Goal: Information Seeking & Learning: Understand process/instructions

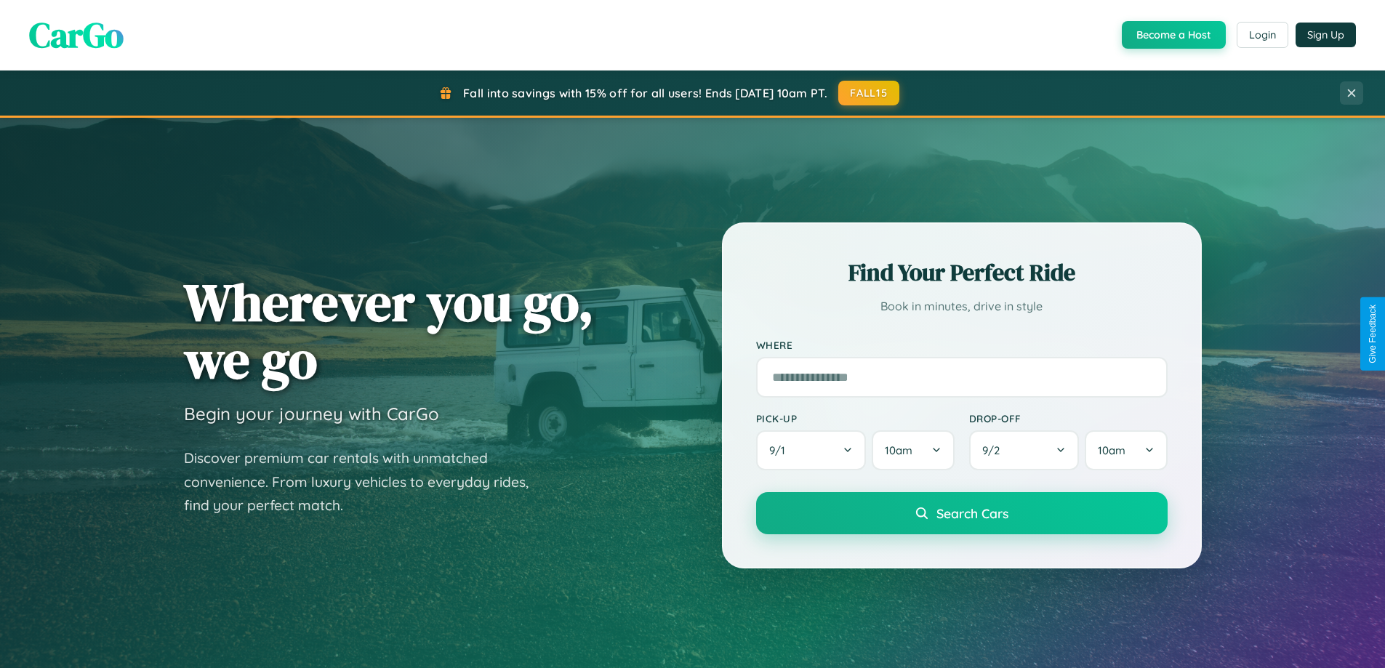
scroll to position [2797, 0]
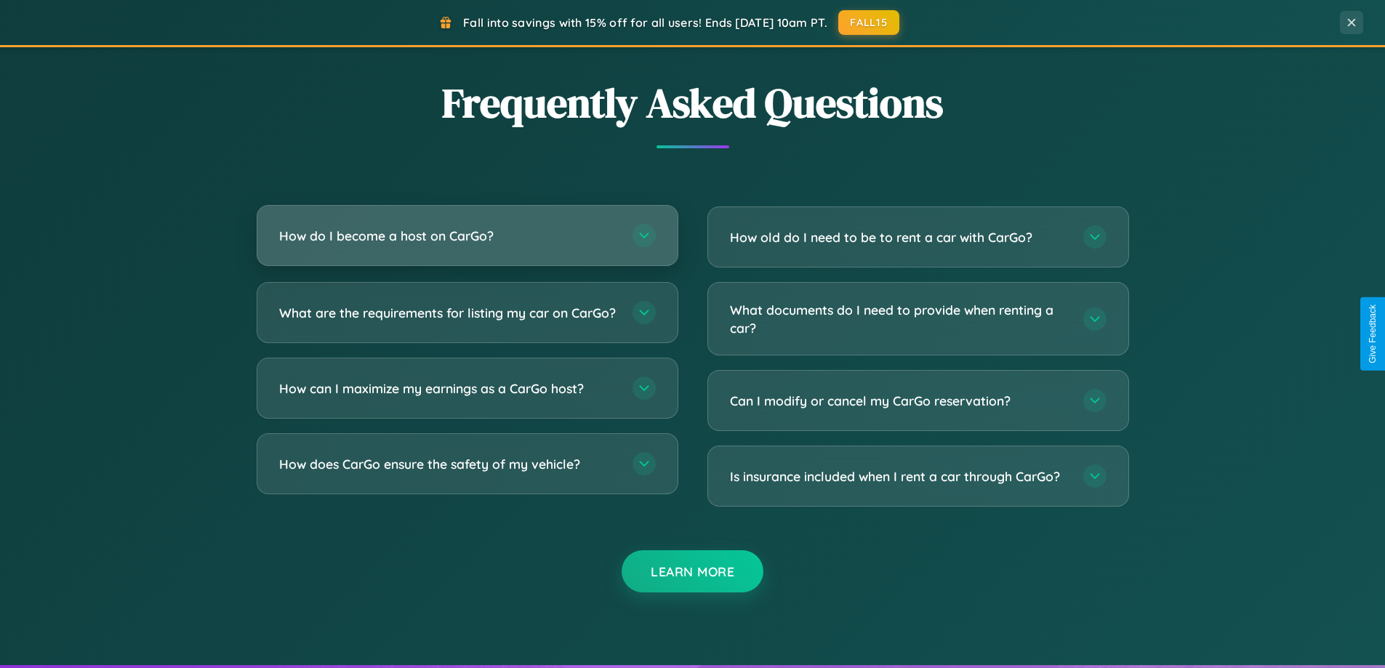
click at [467, 235] on h3 "How do I become a host on CarGo?" at bounding box center [448, 236] width 339 height 18
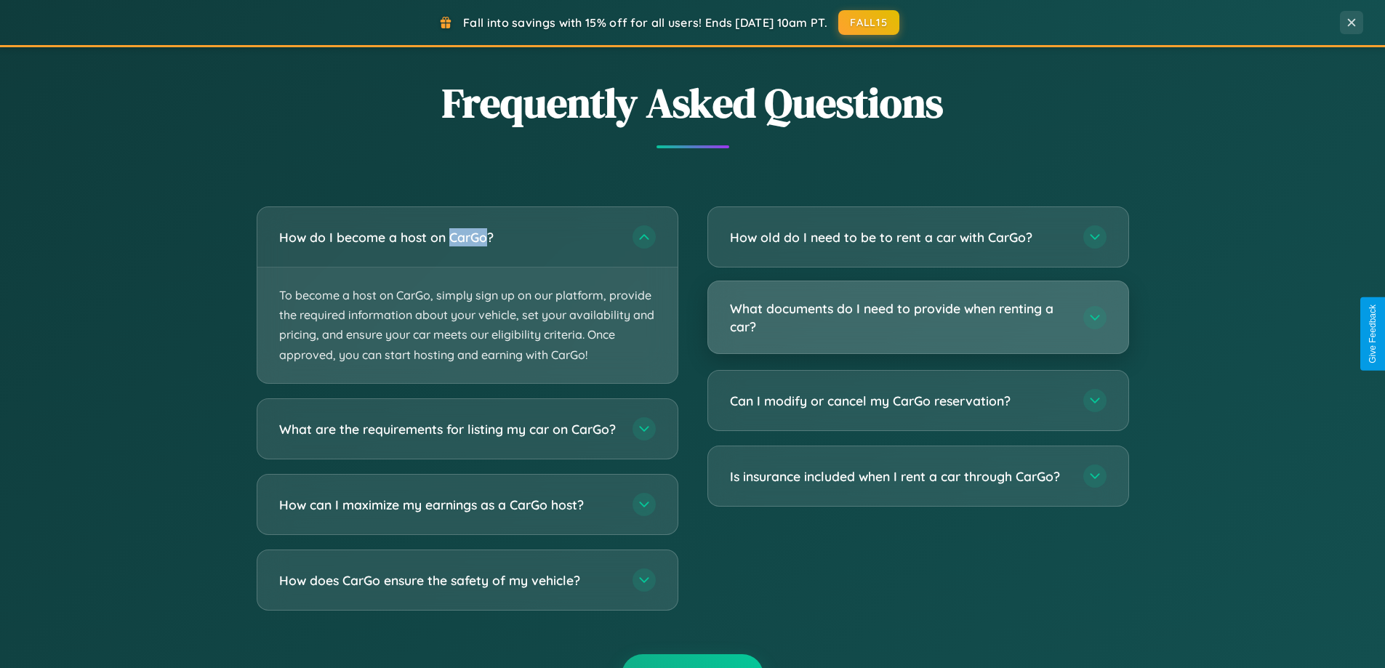
click at [917, 318] on h3 "What documents do I need to provide when renting a car?" at bounding box center [899, 317] width 339 height 36
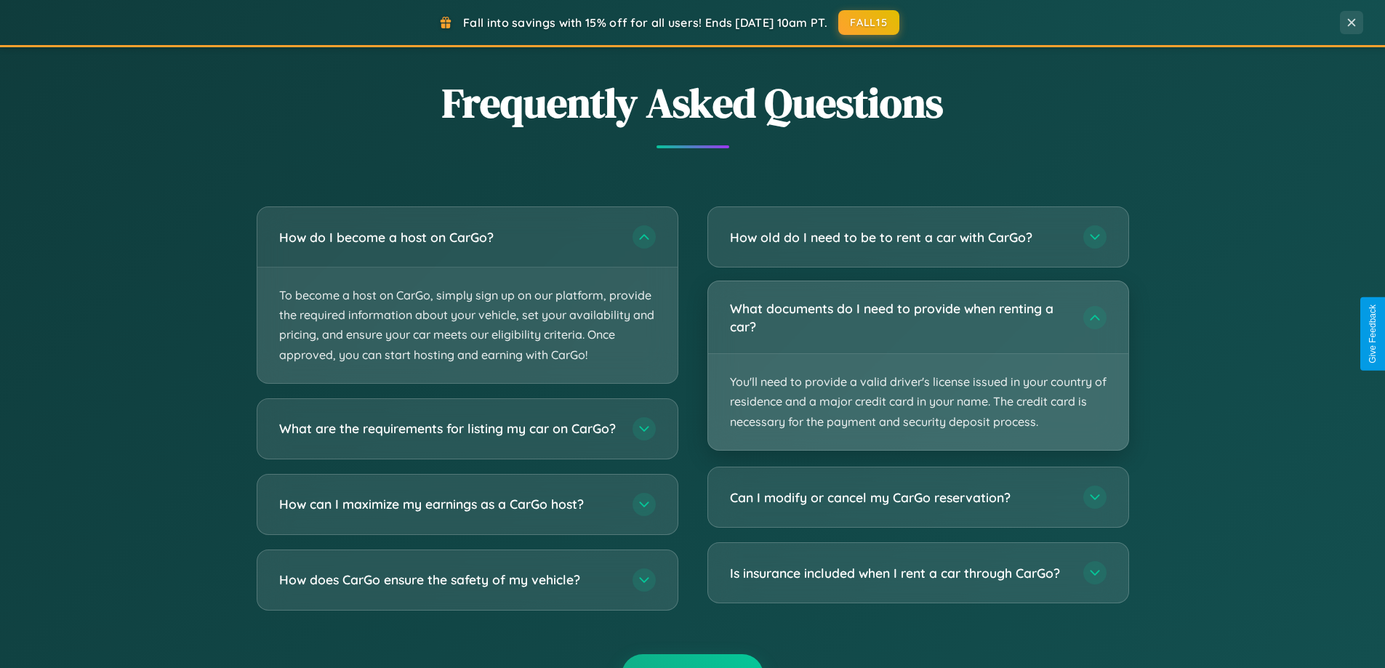
click at [917, 365] on p "You'll need to provide a valid driver's license issued in your country of resid…" at bounding box center [918, 402] width 420 height 96
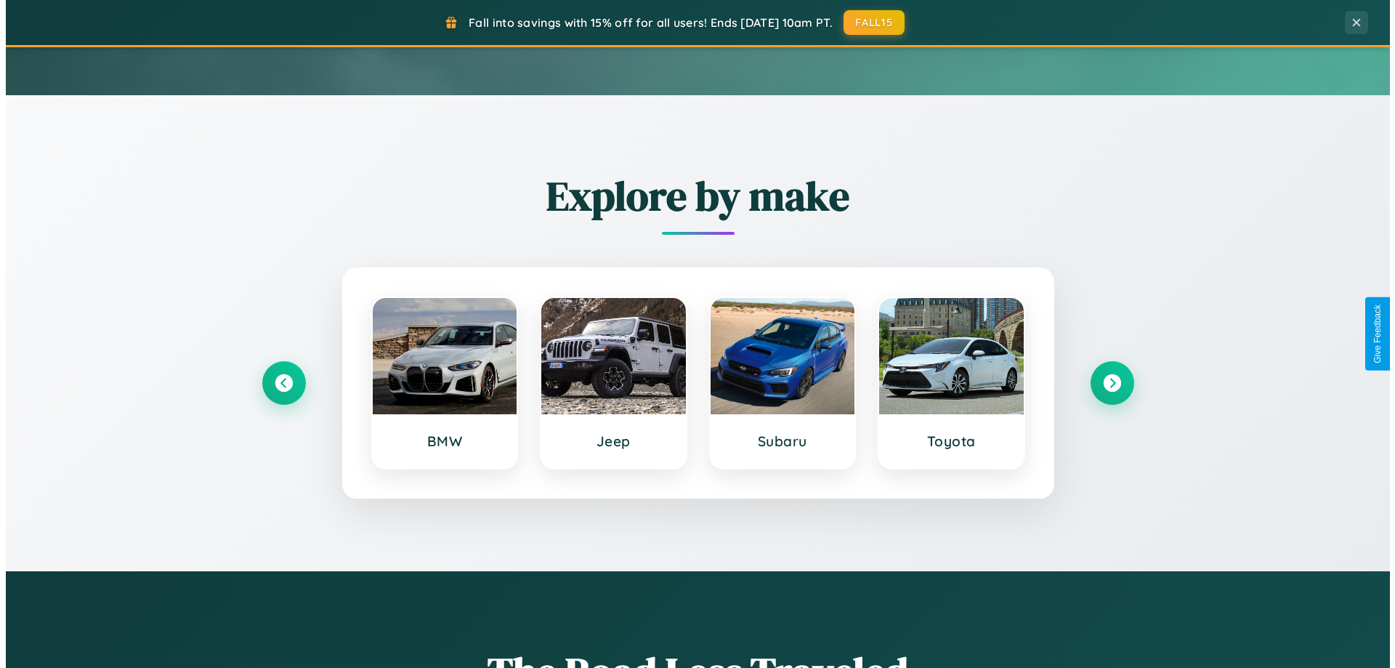
scroll to position [0, 0]
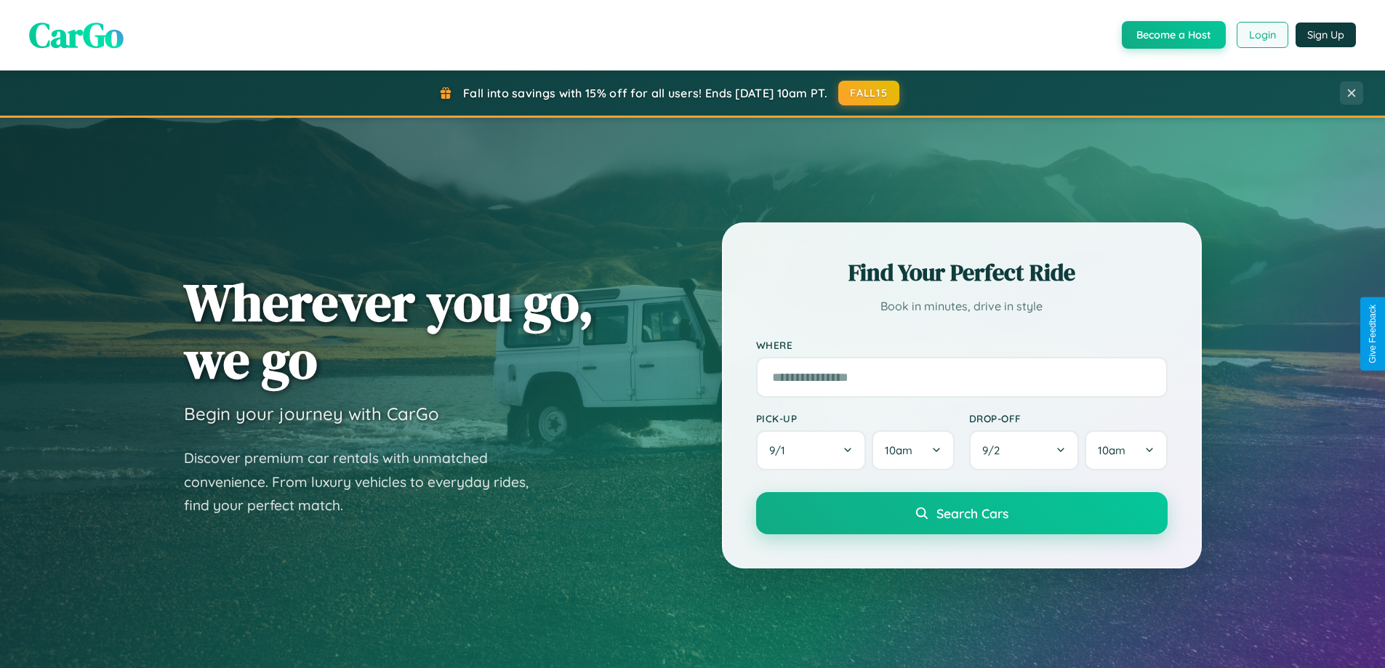
click at [1261, 35] on button "Login" at bounding box center [1262, 35] width 52 height 26
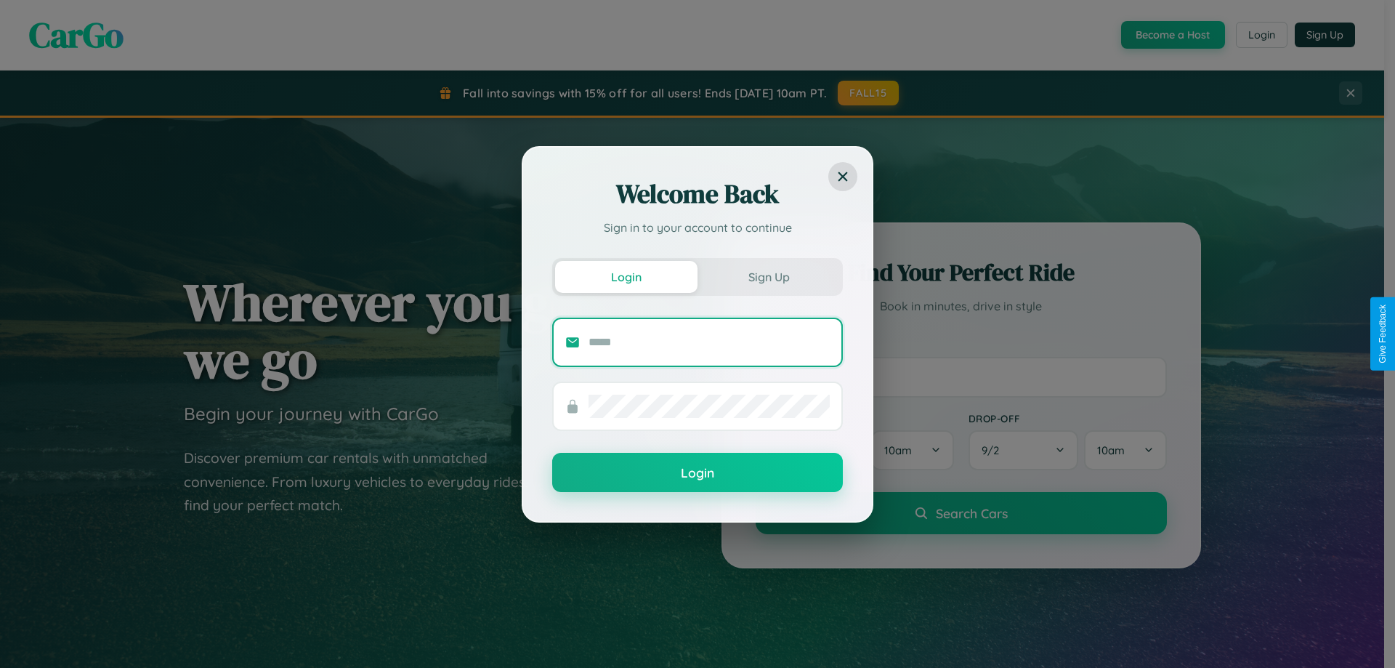
click at [709, 342] on input "text" at bounding box center [709, 342] width 241 height 23
type input "**********"
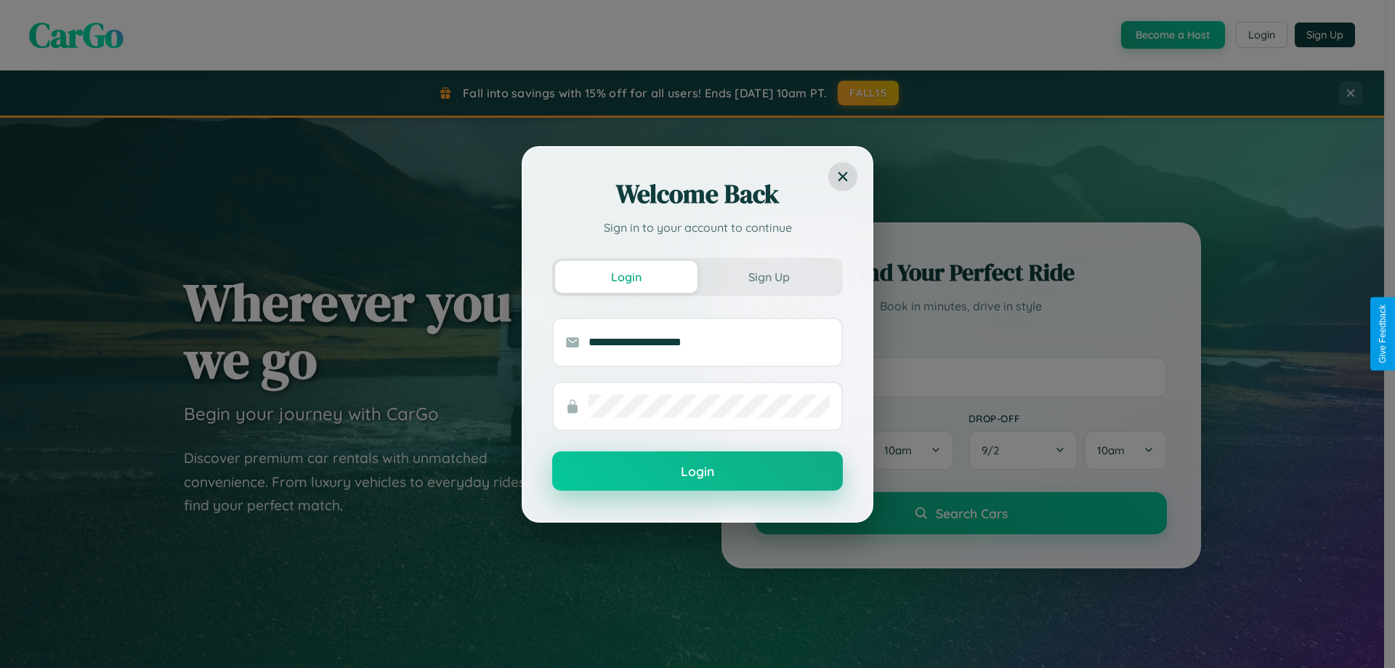
click at [698, 472] on button "Login" at bounding box center [697, 470] width 291 height 39
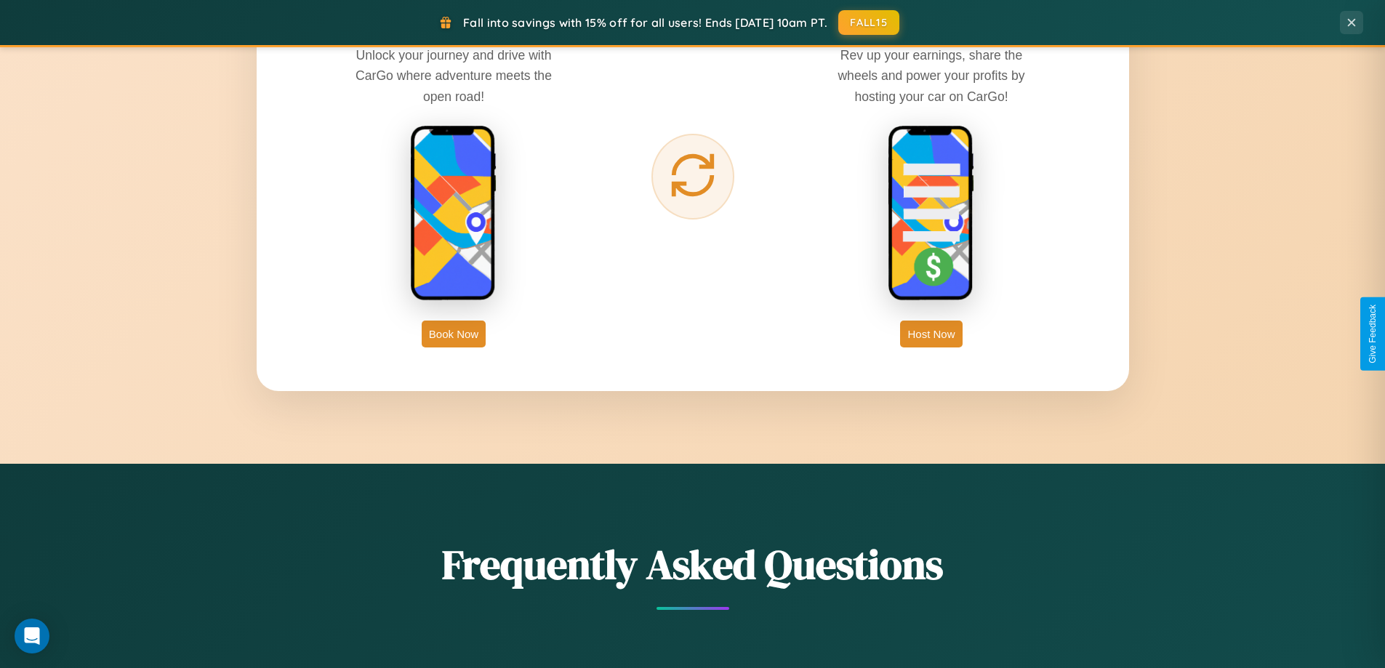
scroll to position [2335, 0]
